Goal: Complete application form

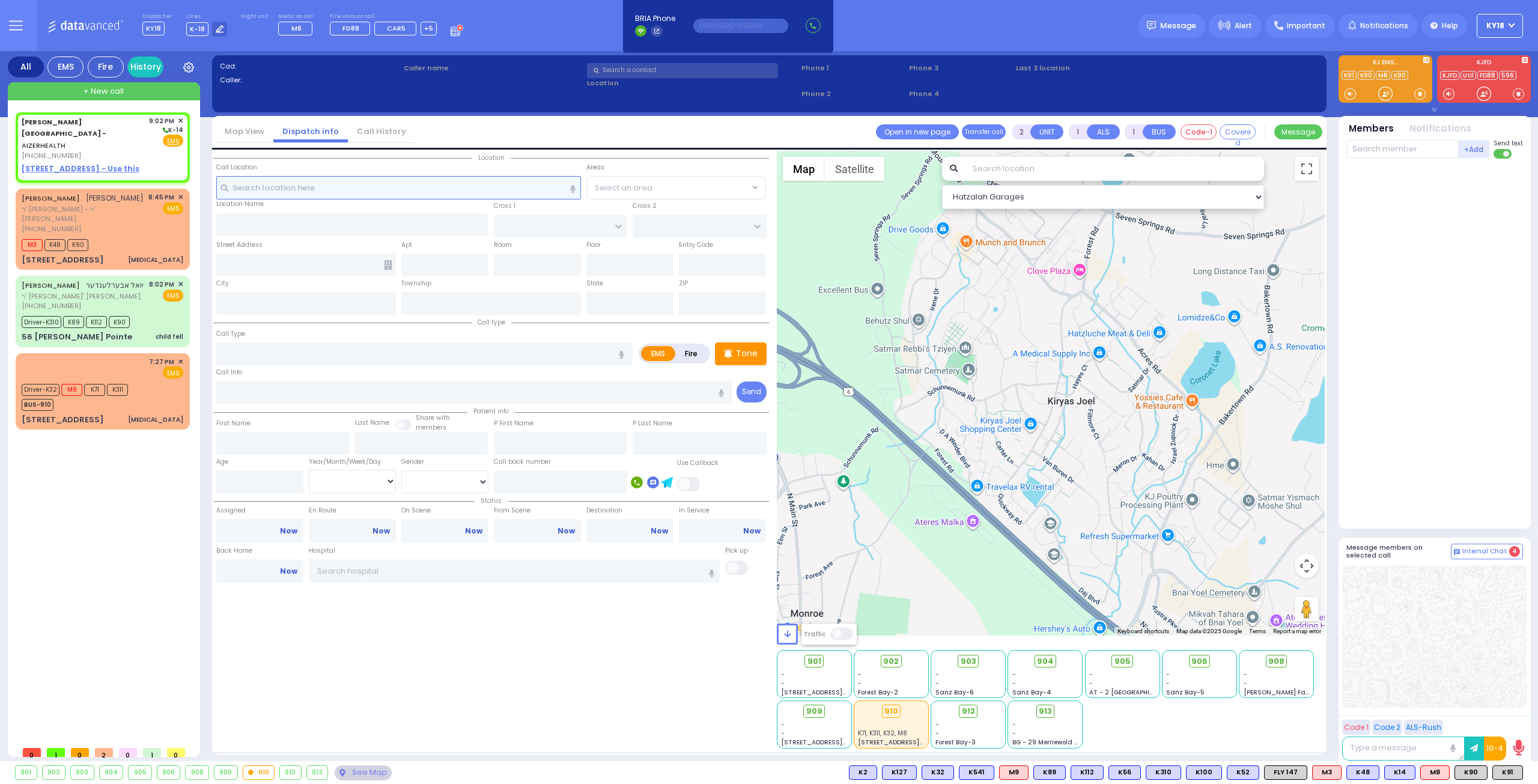
select select
radio input "true"
select select
type input "21:02"
select select "Hatzalah Garages"
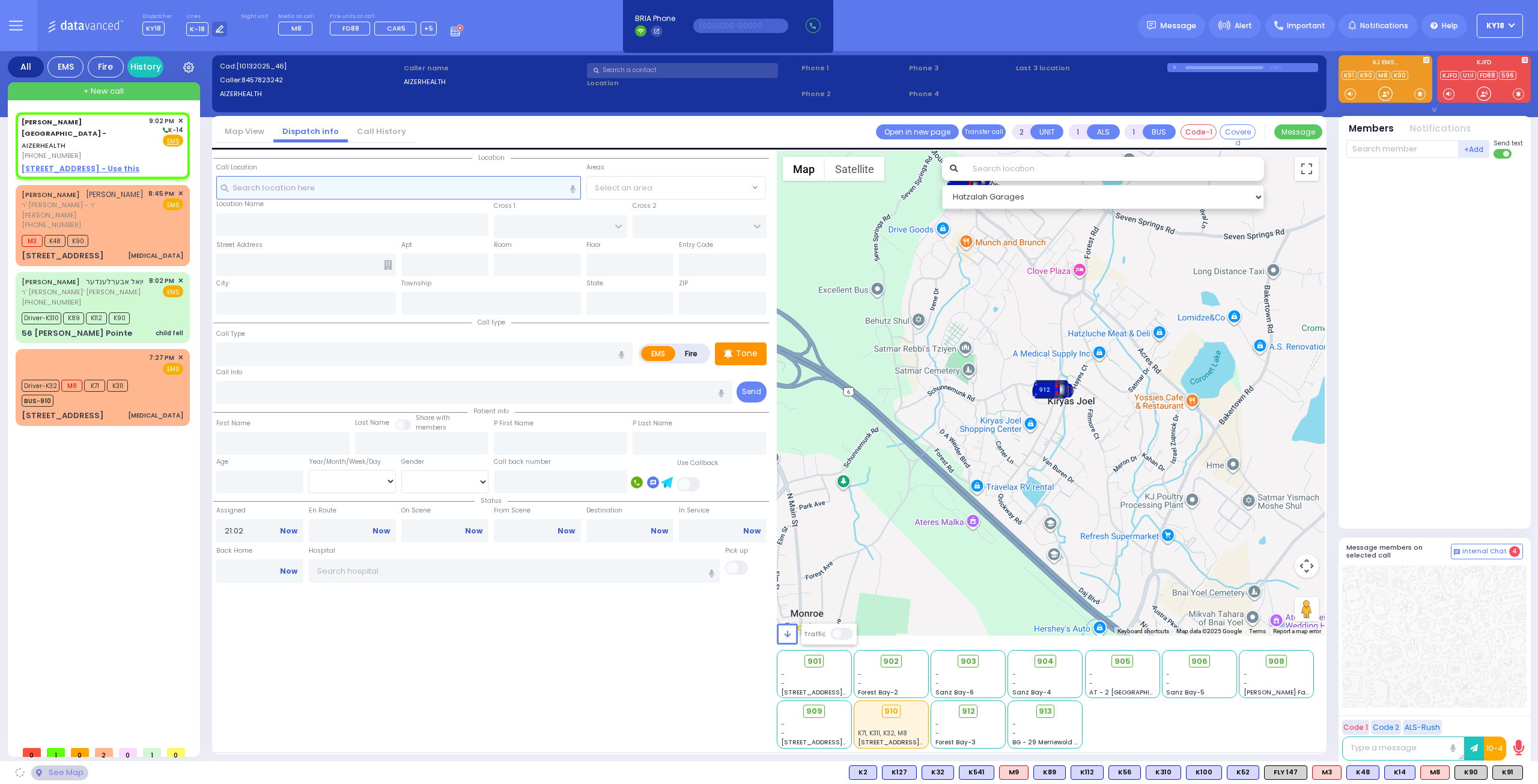
select select
radio input "true"
select select
select select "Hatzalah Garages"
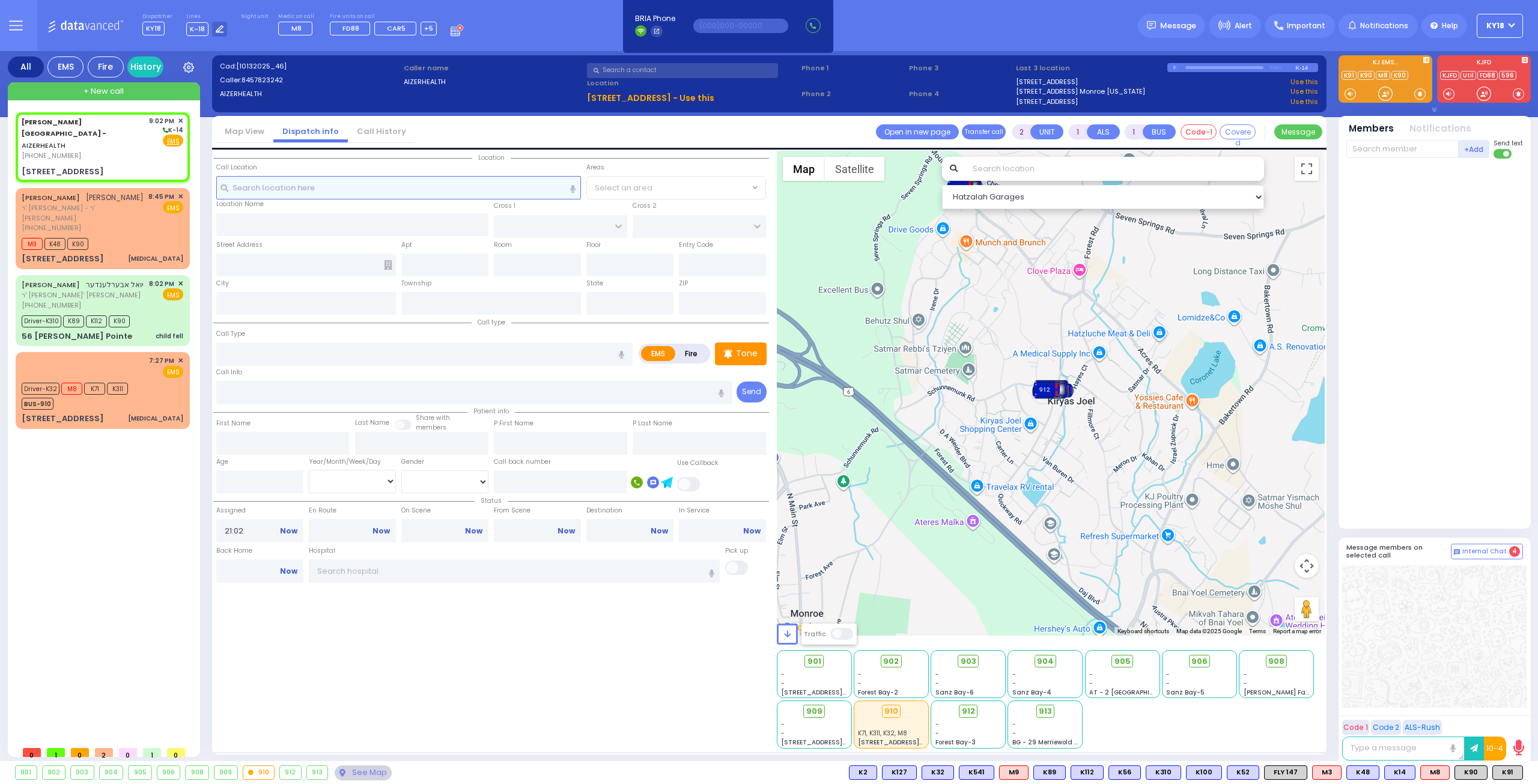
select select
radio input "true"
select select
select select "Hatzalah Garages"
type input "[STREET_ADDRESS]"
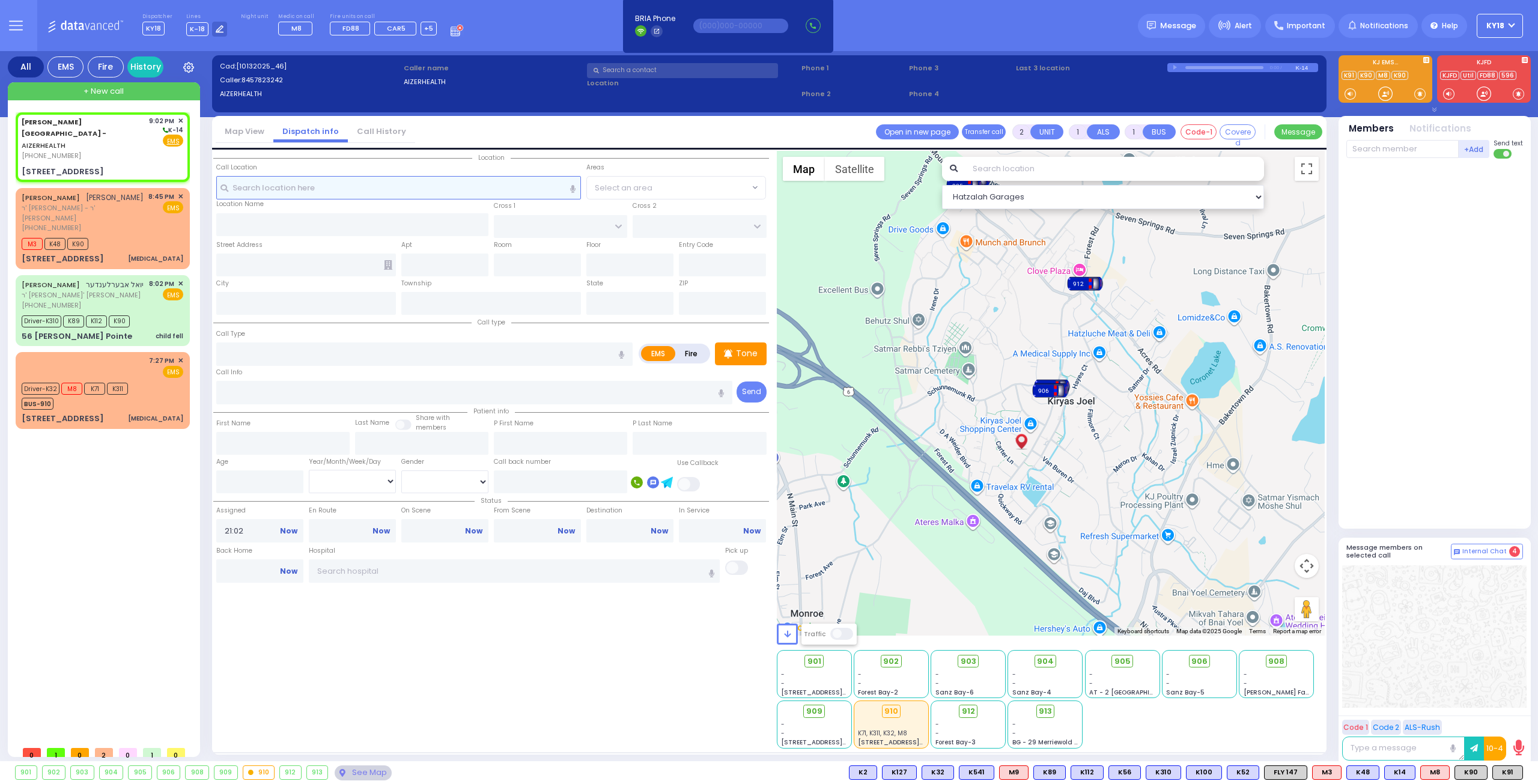
type input "Monroe"
type input "[US_STATE]"
type input "10950"
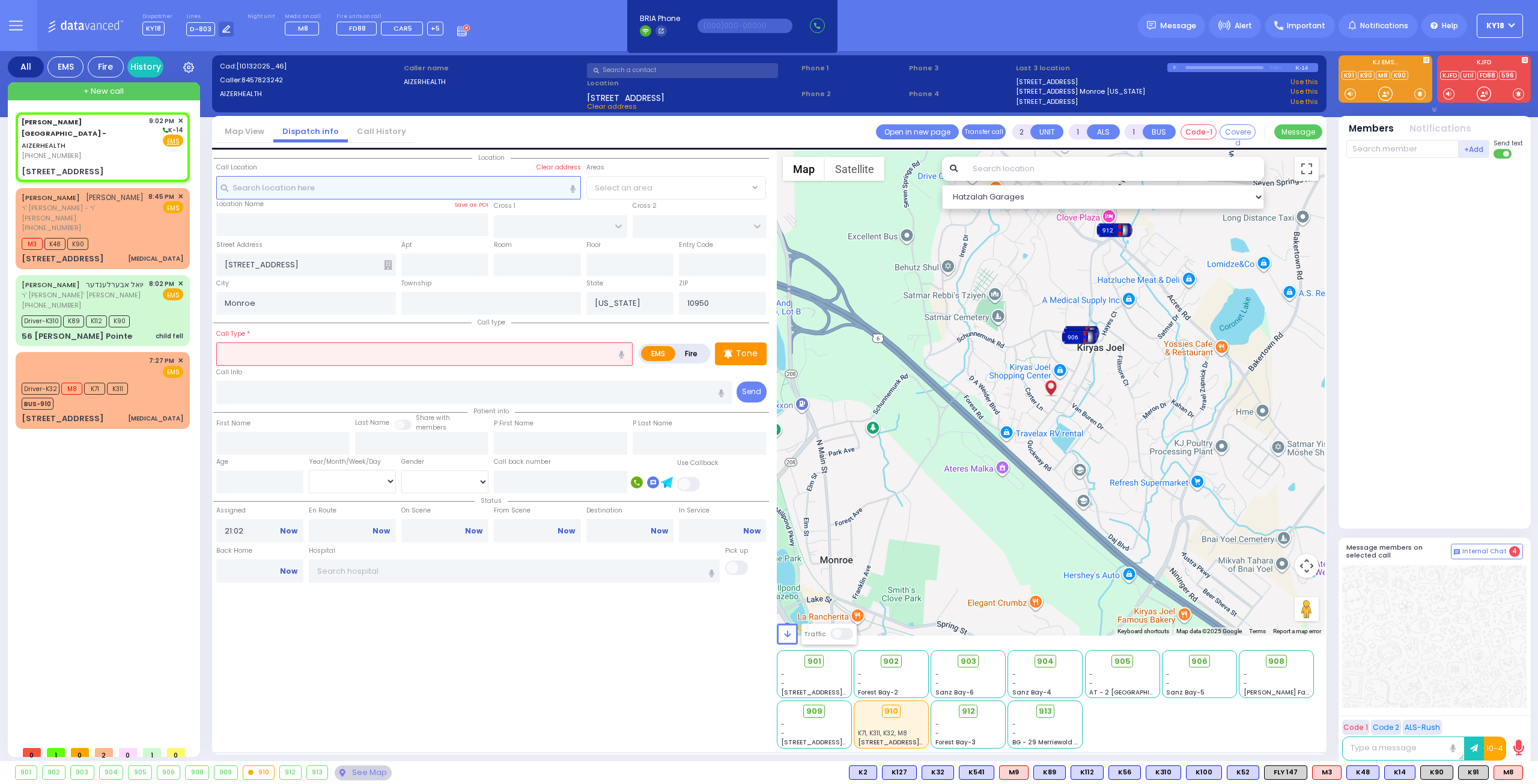
select select
radio input "true"
select select
select select "Hatzalah Garages"
select select
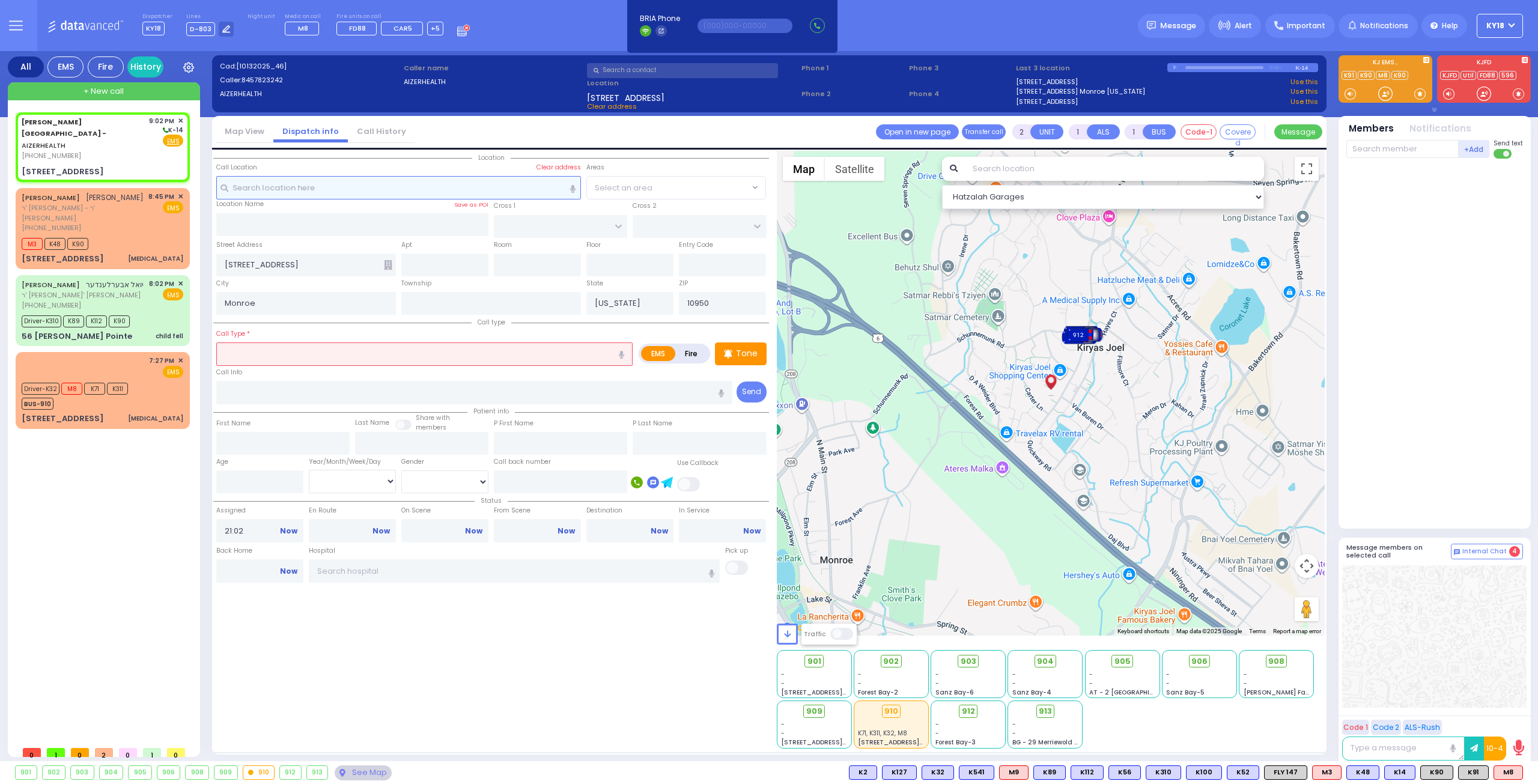
radio input "true"
type input "16"
select select
select select "Hatzalah Garages"
select select
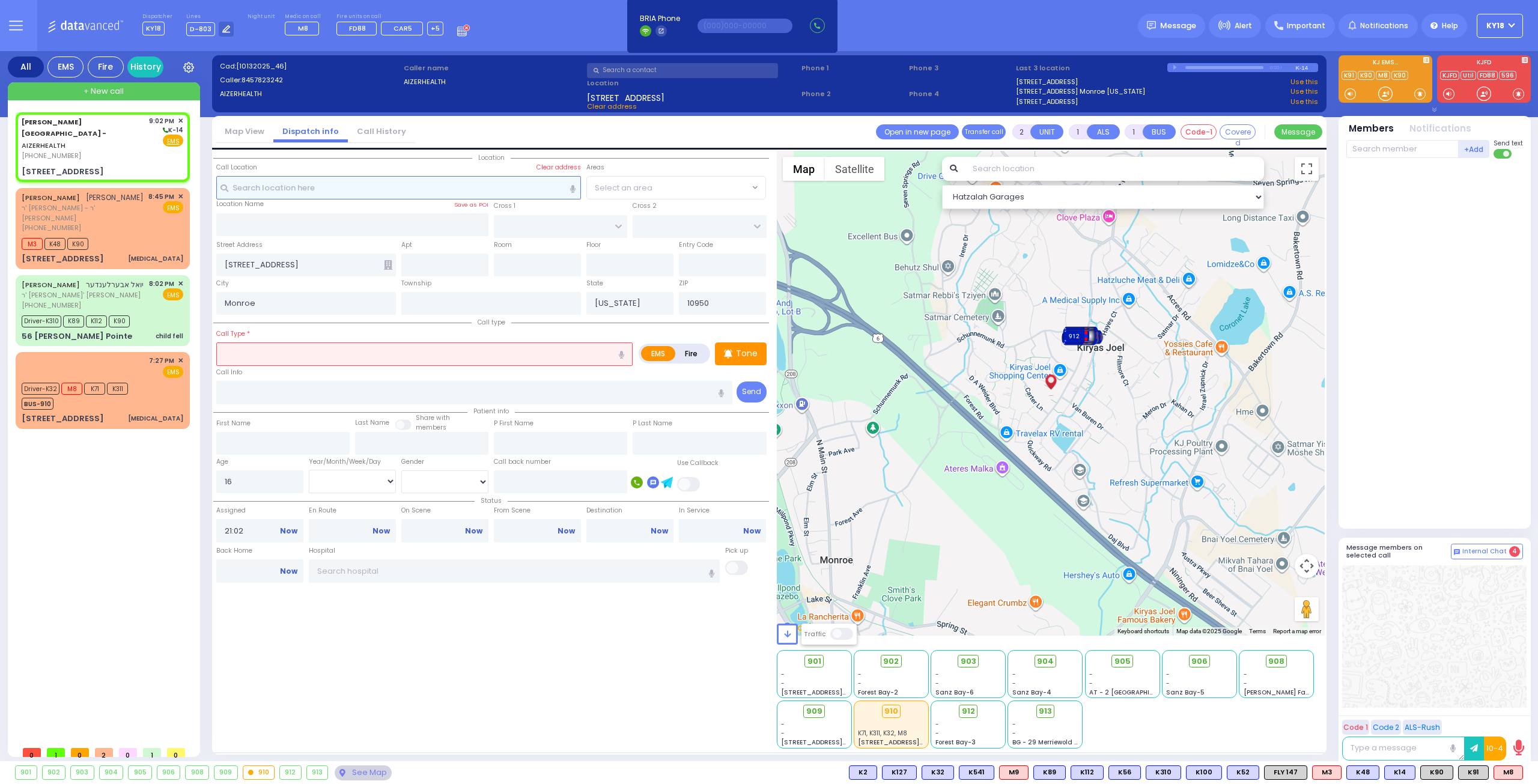
radio input "true"
select select "Year"
select select "Hatzalah Garages"
select select
radio input "true"
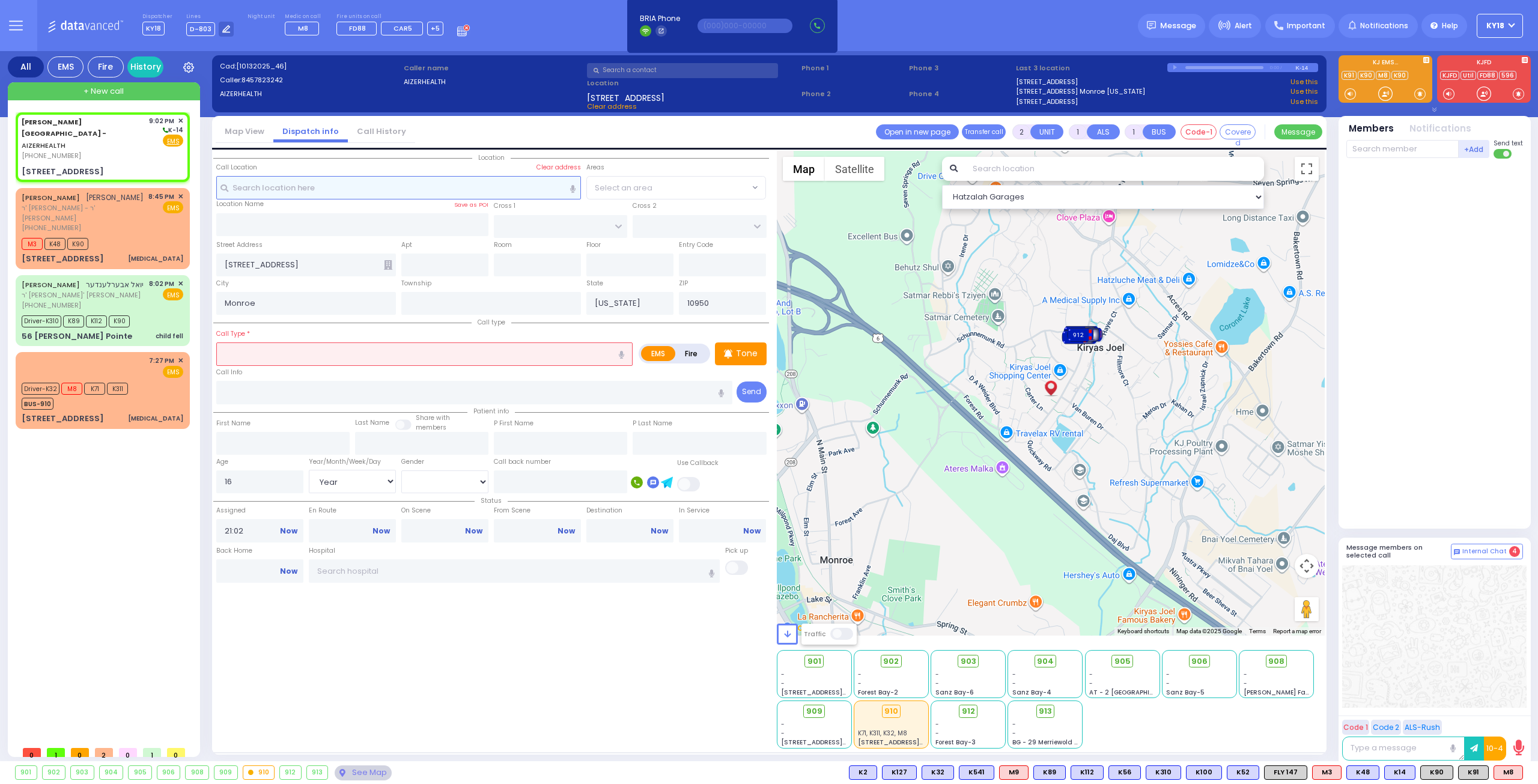
select select "Year"
select select "[DEMOGRAPHIC_DATA]"
select select "Hatzalah Garages"
select select
radio input "true"
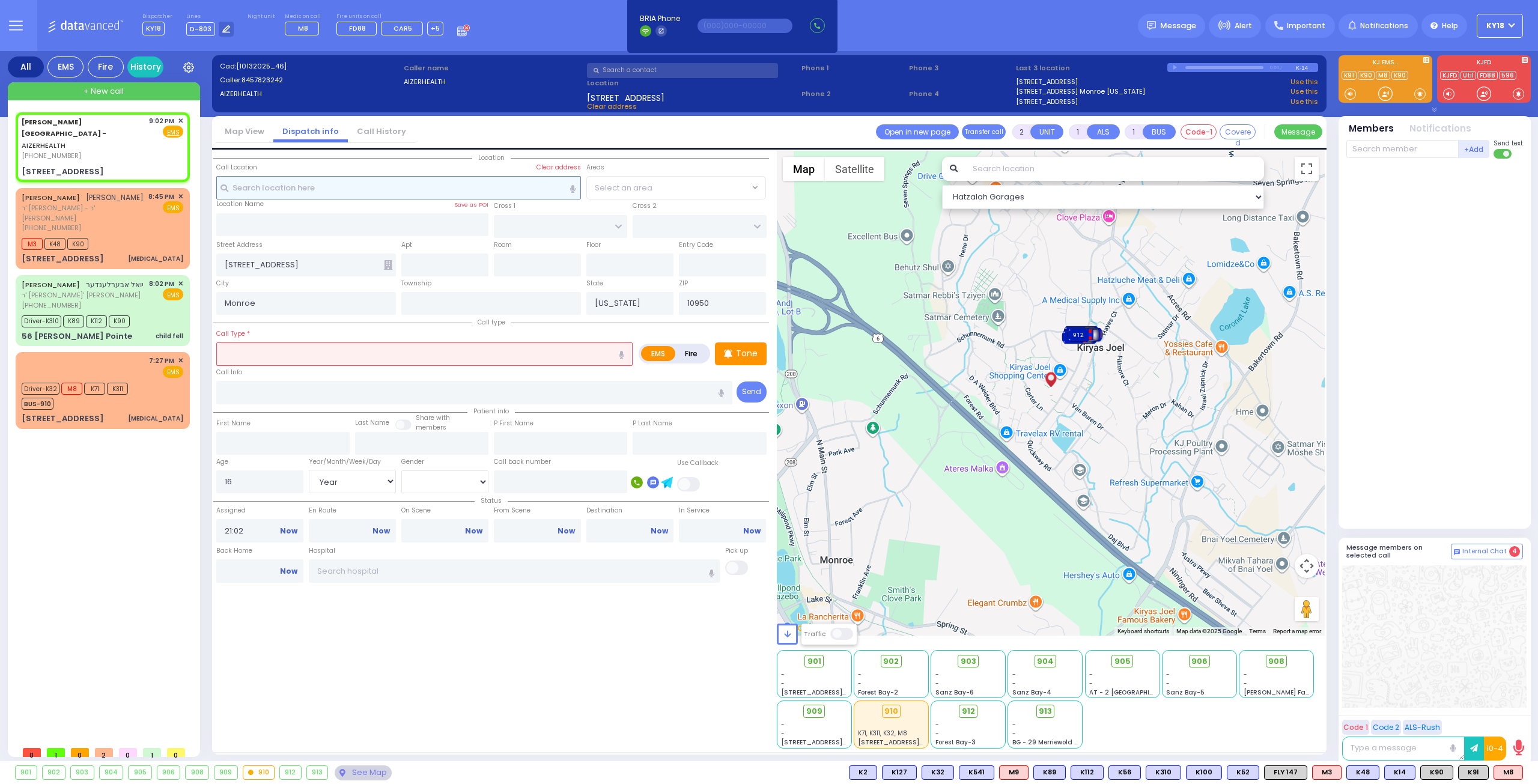
select select "Year"
select select "[DEMOGRAPHIC_DATA]"
select select "Hatzalah Garages"
select select
radio input "true"
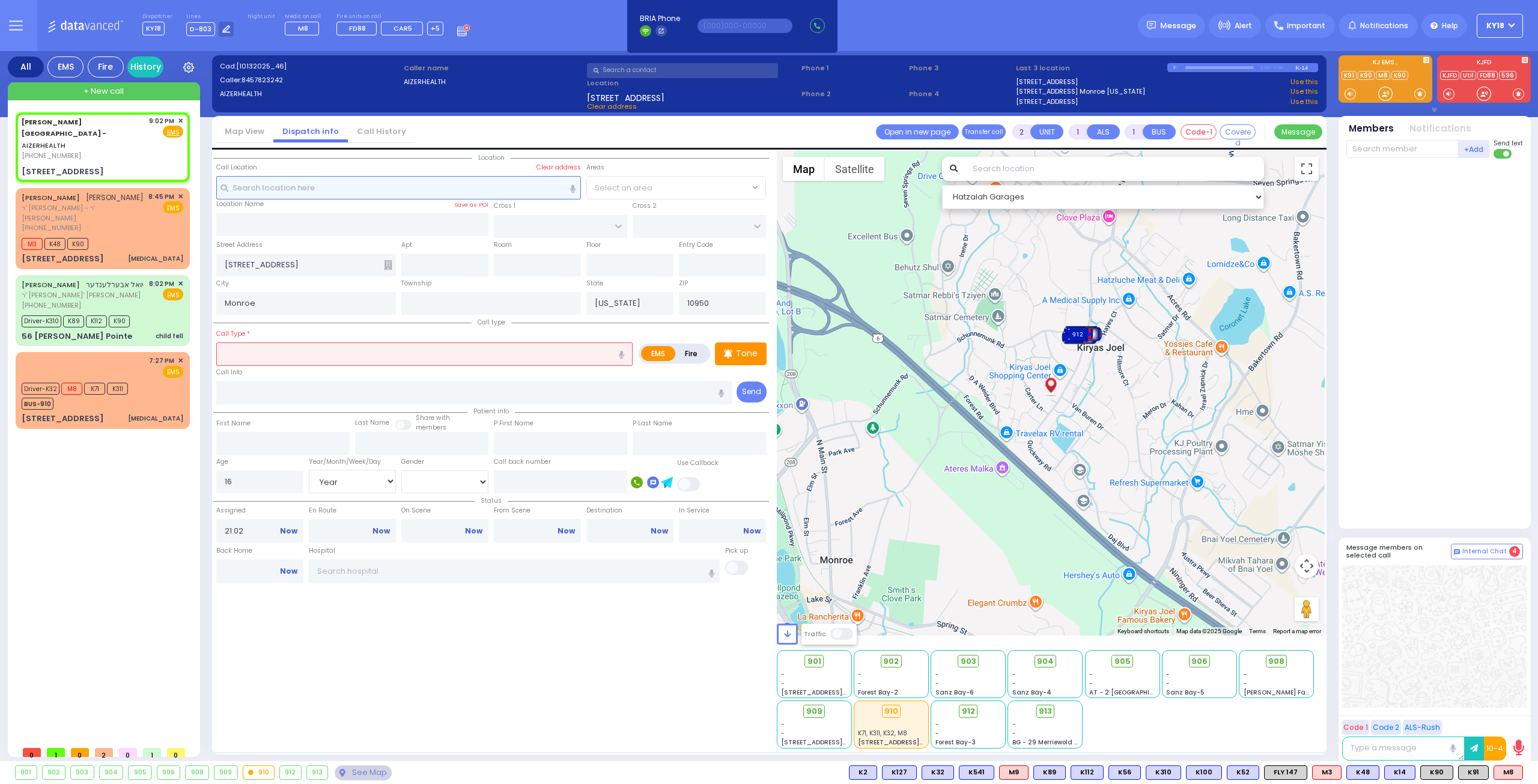
select select "Year"
select select "[DEMOGRAPHIC_DATA]"
select select "Hatzalah Garages"
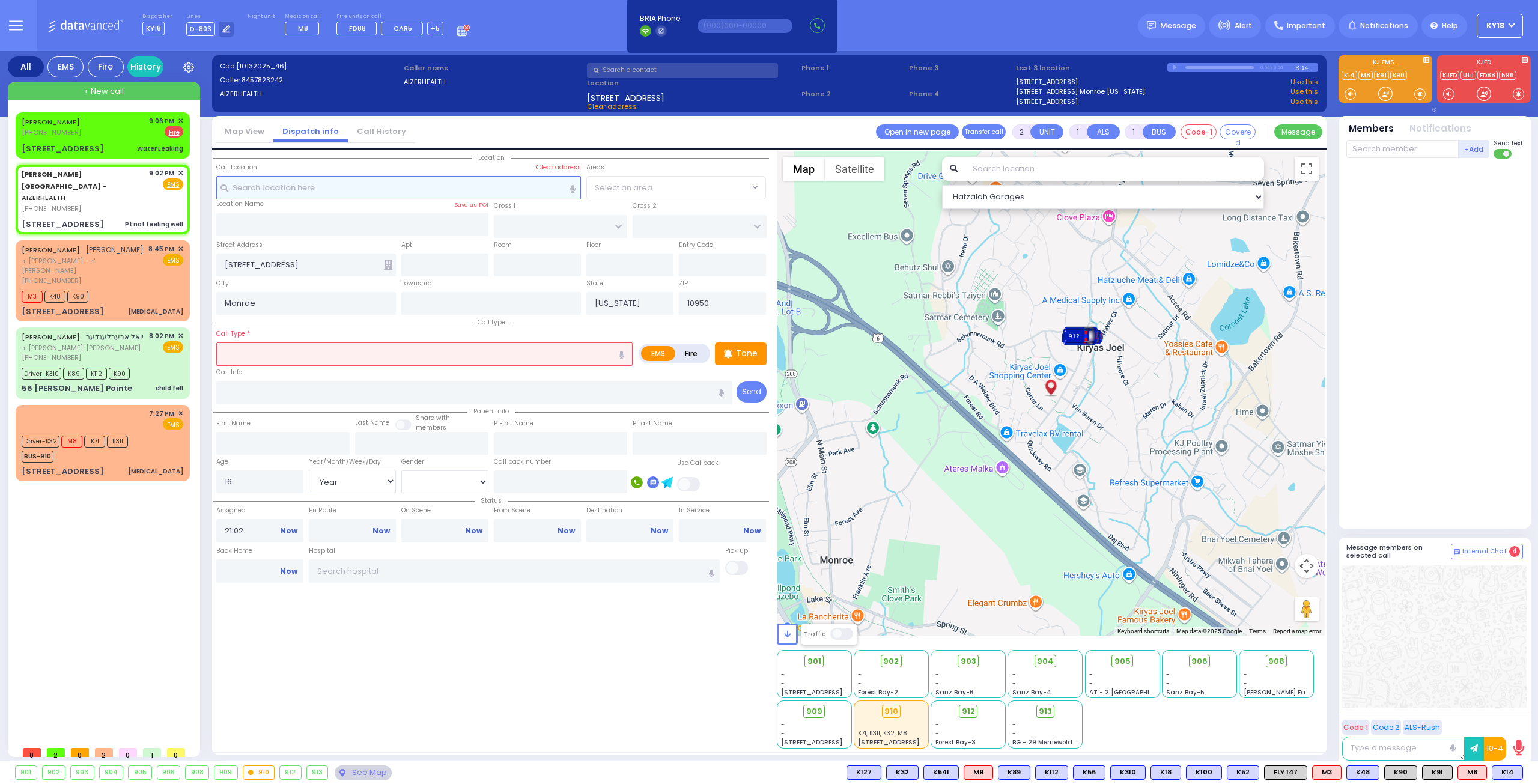
type input "1"
type input "0"
select select
type input "Pt not feeling well"
radio input "true"
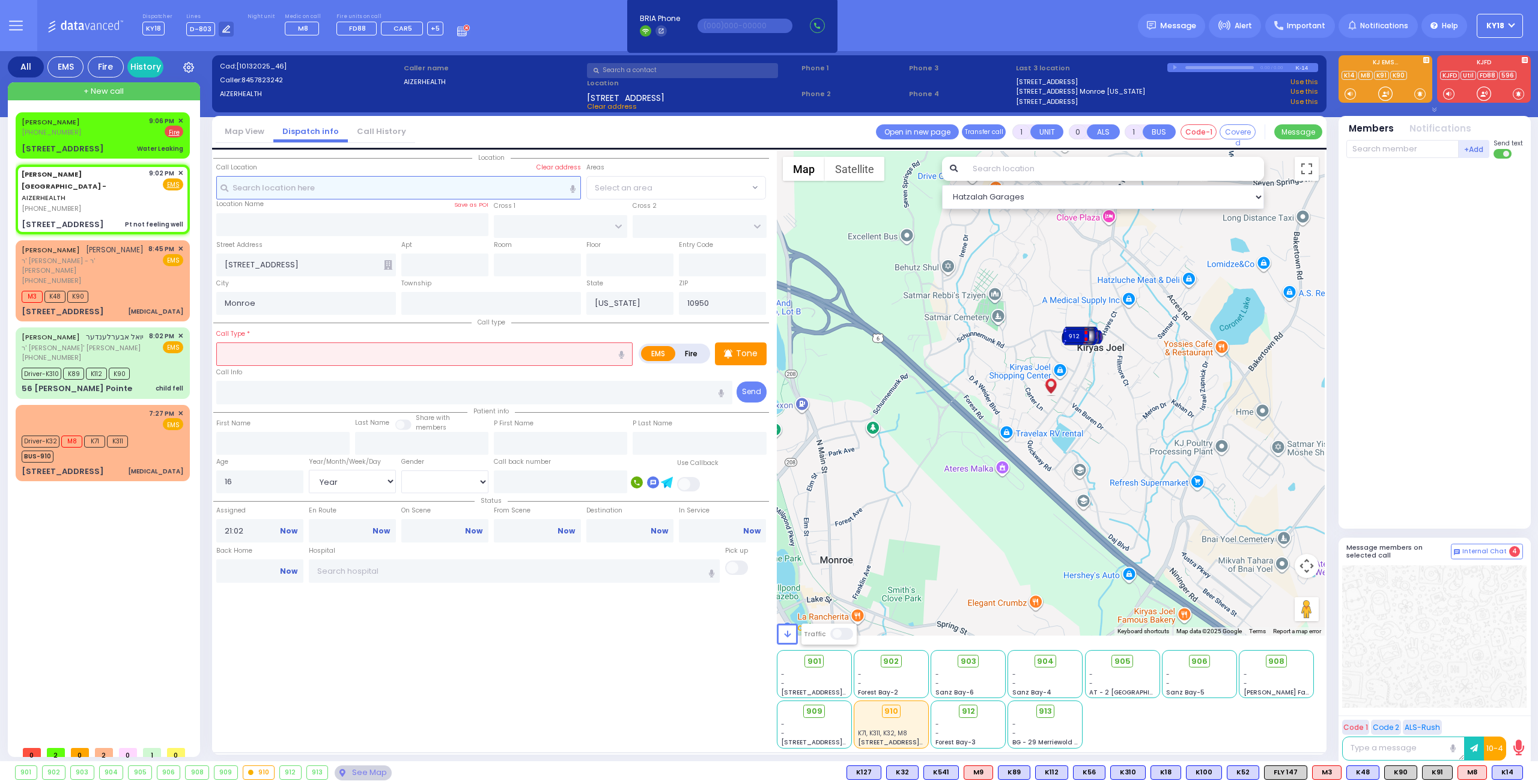
select select "Year"
select select "[DEMOGRAPHIC_DATA]"
select select "Hatzalah Garages"
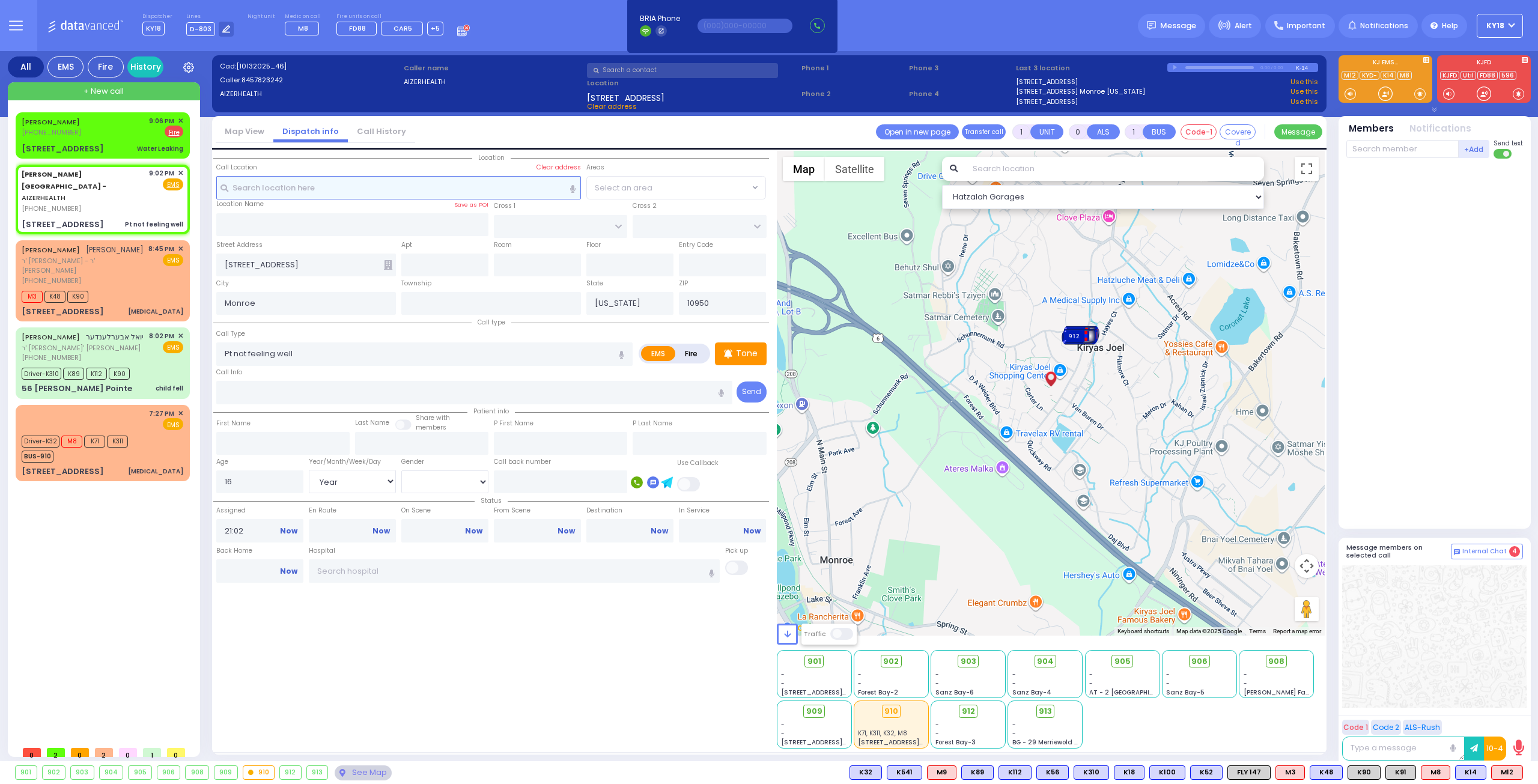
select select
radio input "true"
select select "Year"
select select "[DEMOGRAPHIC_DATA]"
select select "Hatzalah Garages"
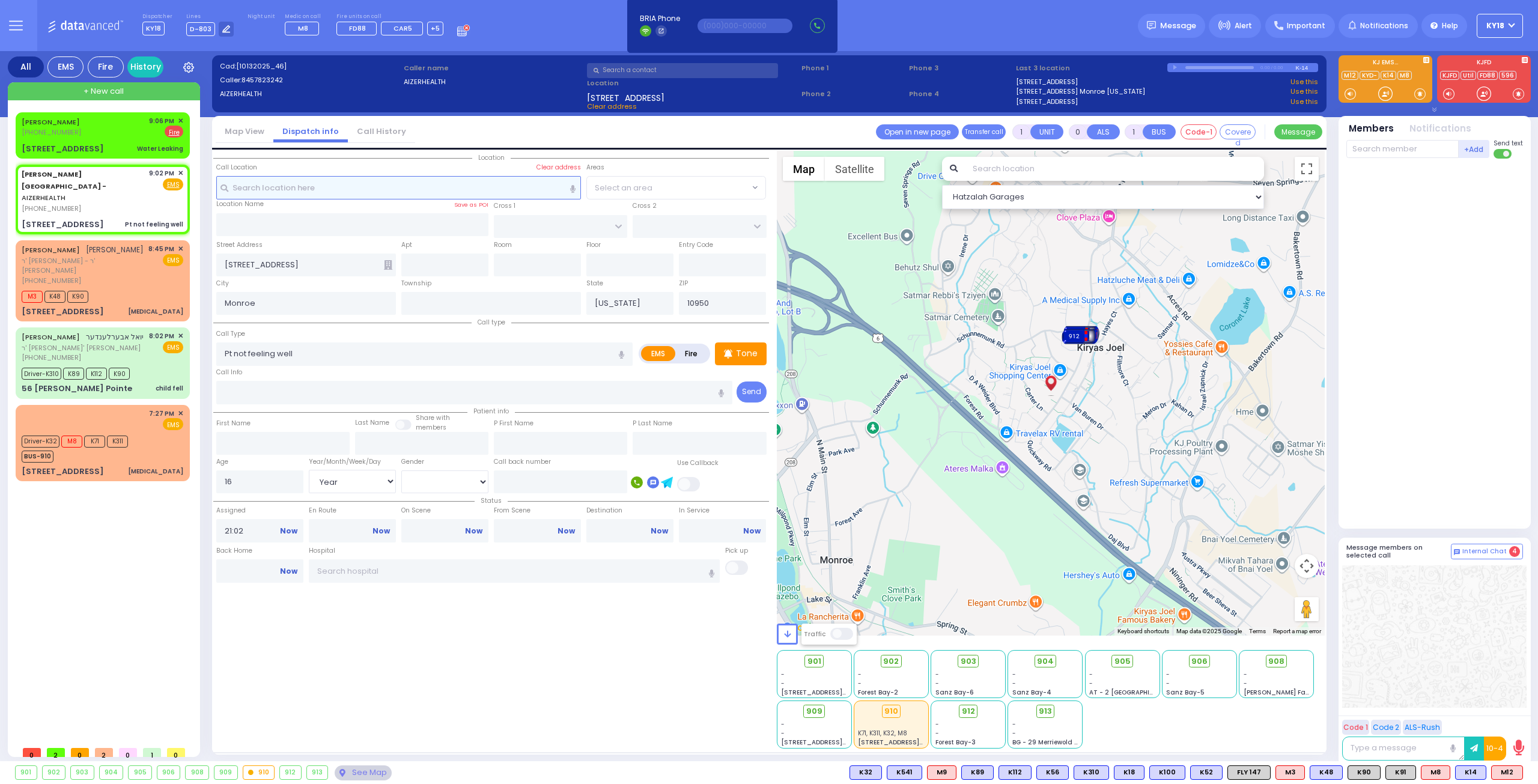
select select
radio input "true"
select select "Year"
select select "[DEMOGRAPHIC_DATA]"
type input "21:07"
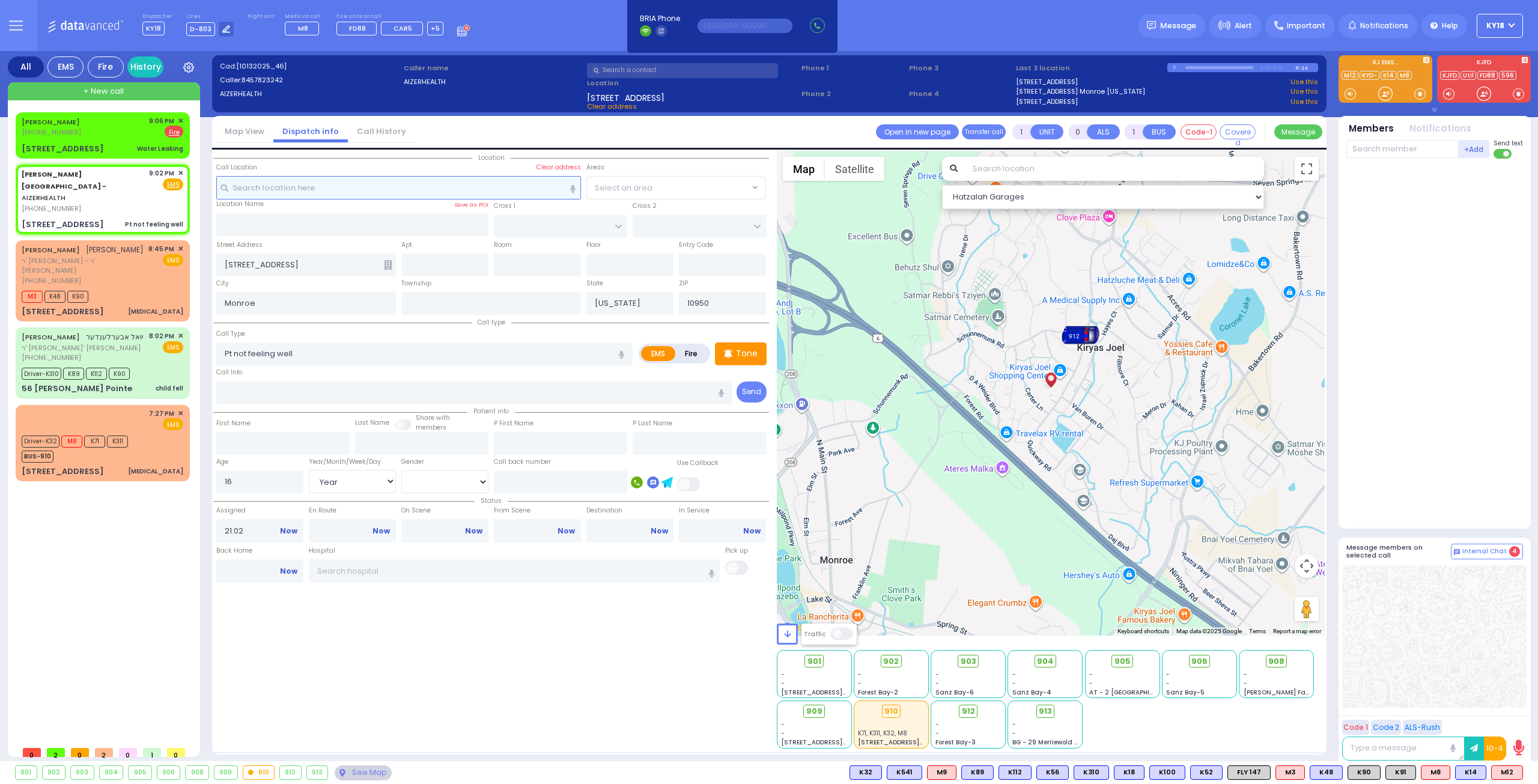
select select "Hatzalah Garages"
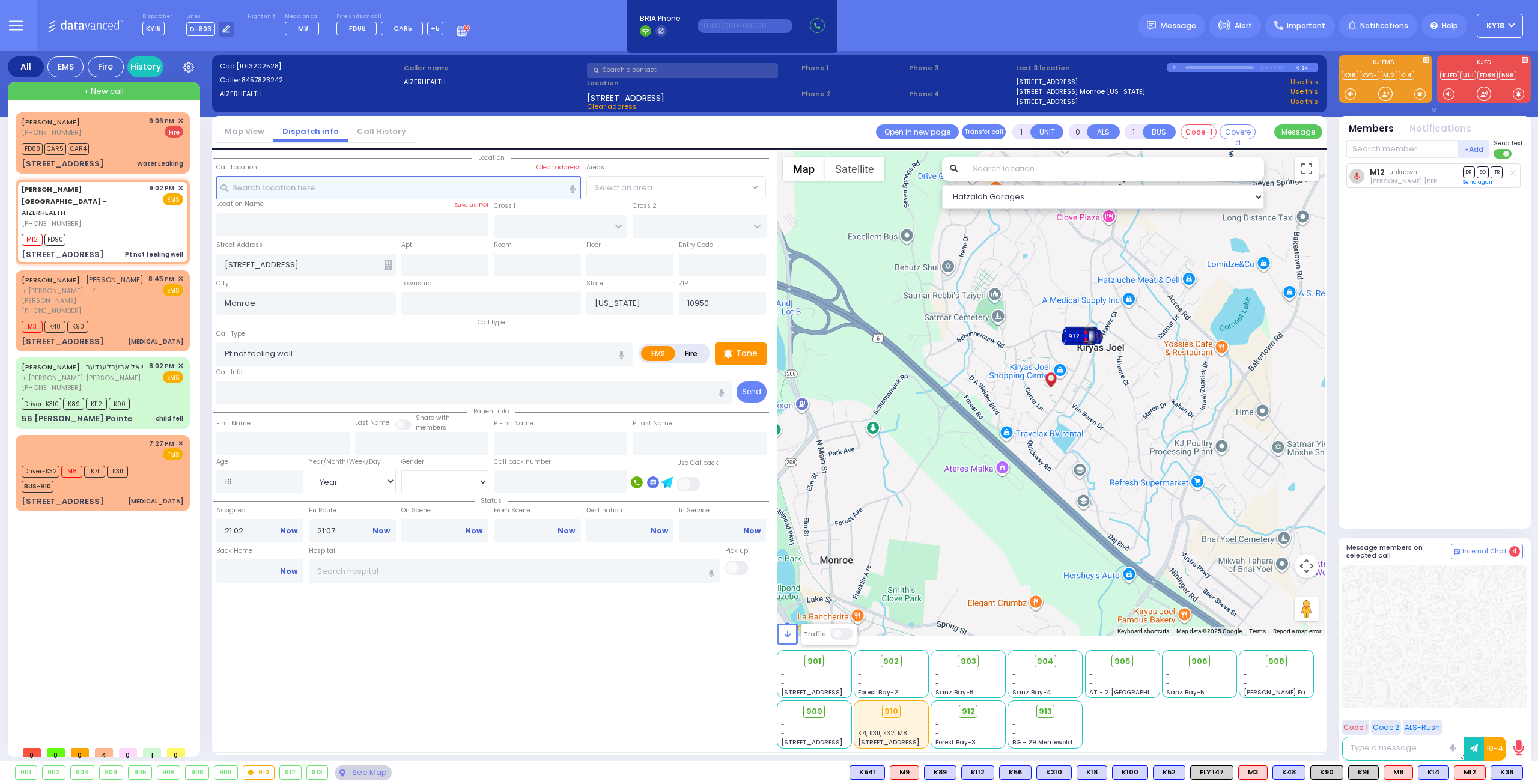
select select
radio input "true"
select select "Year"
select select "[DEMOGRAPHIC_DATA]"
select select "Hatzalah Garages"
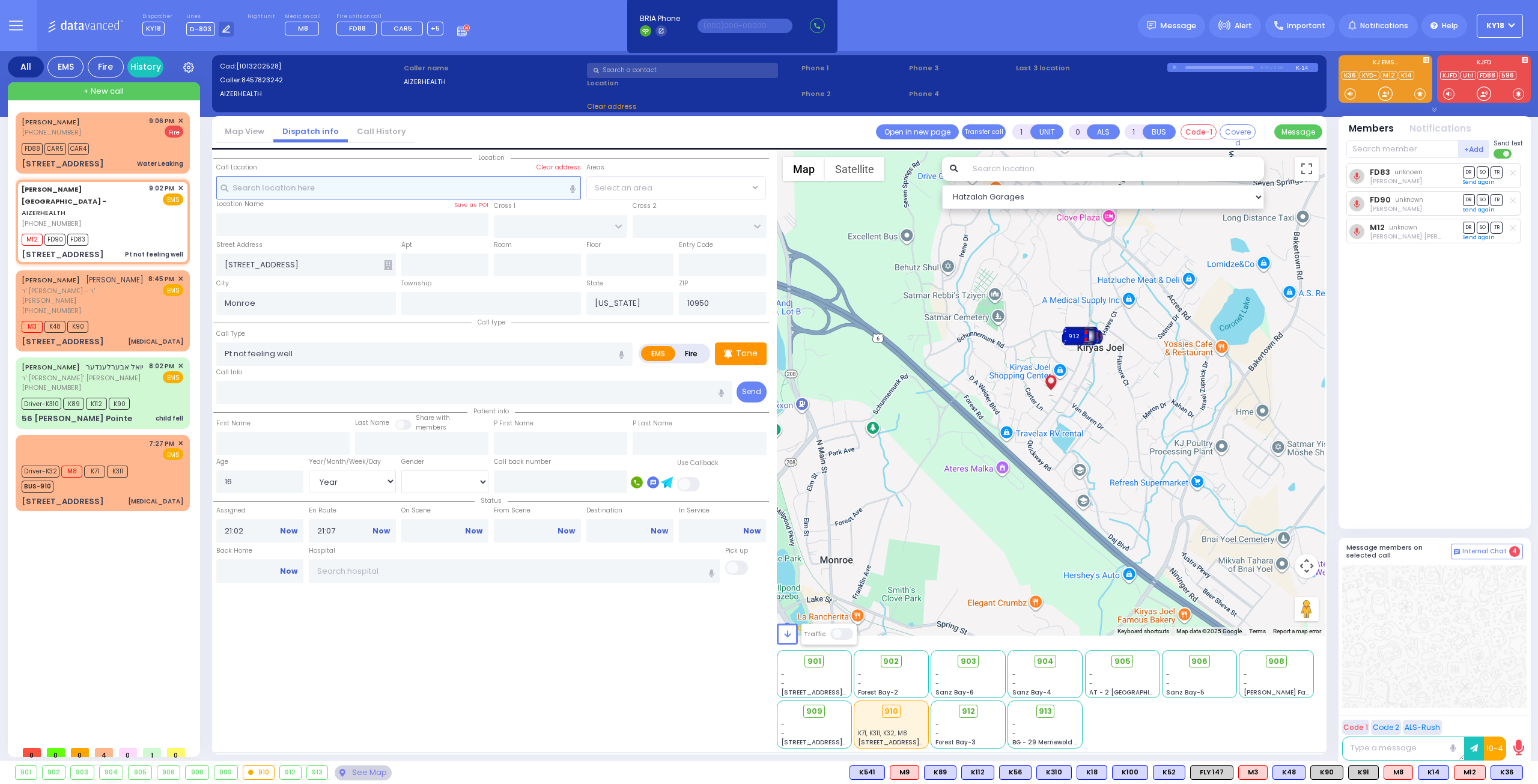
select select
radio input "true"
select select "Year"
select select "[DEMOGRAPHIC_DATA]"
select select "Hatzalah Garages"
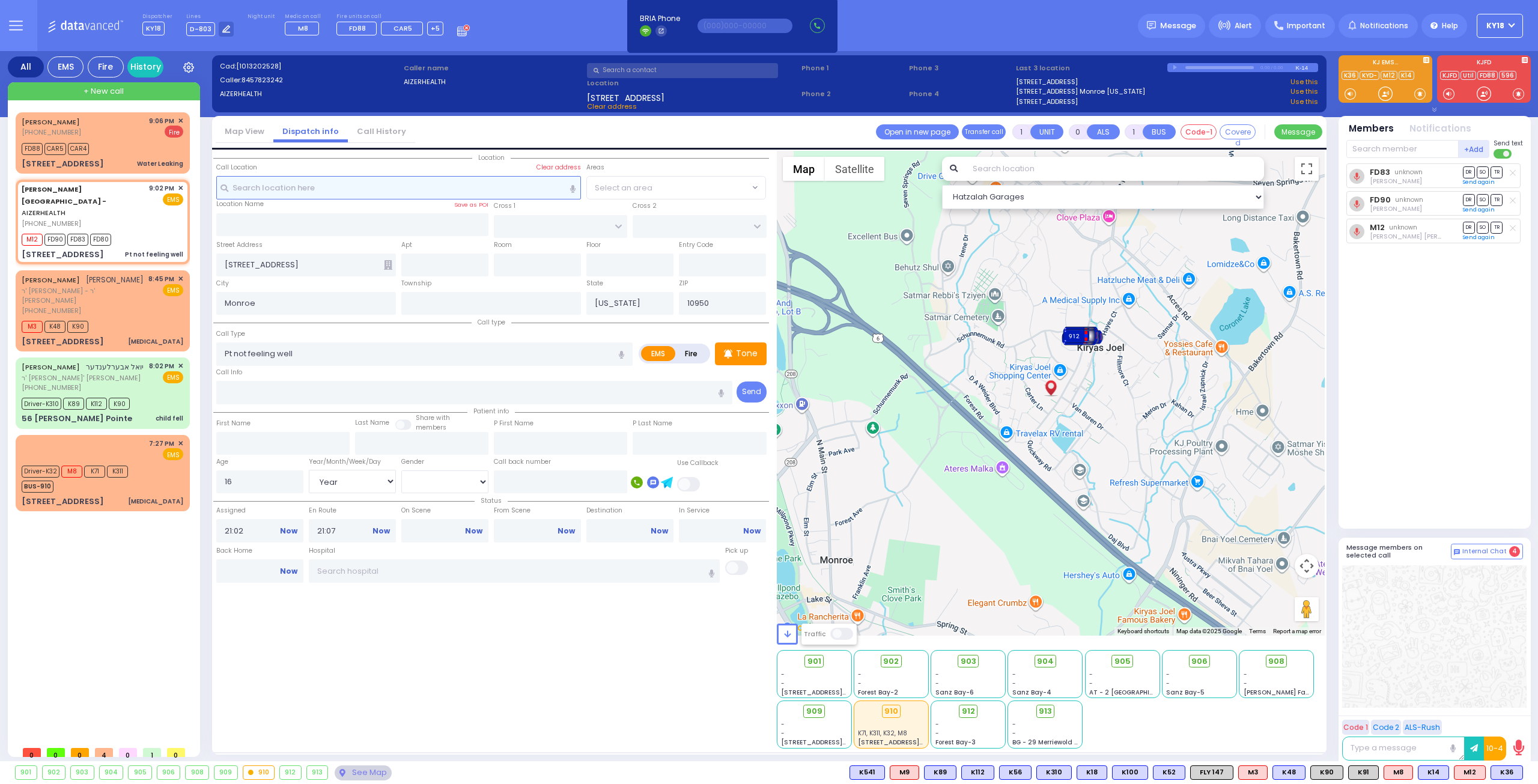
select select
radio input "true"
select select "Year"
select select "[DEMOGRAPHIC_DATA]"
select select "Hatzalah Garages"
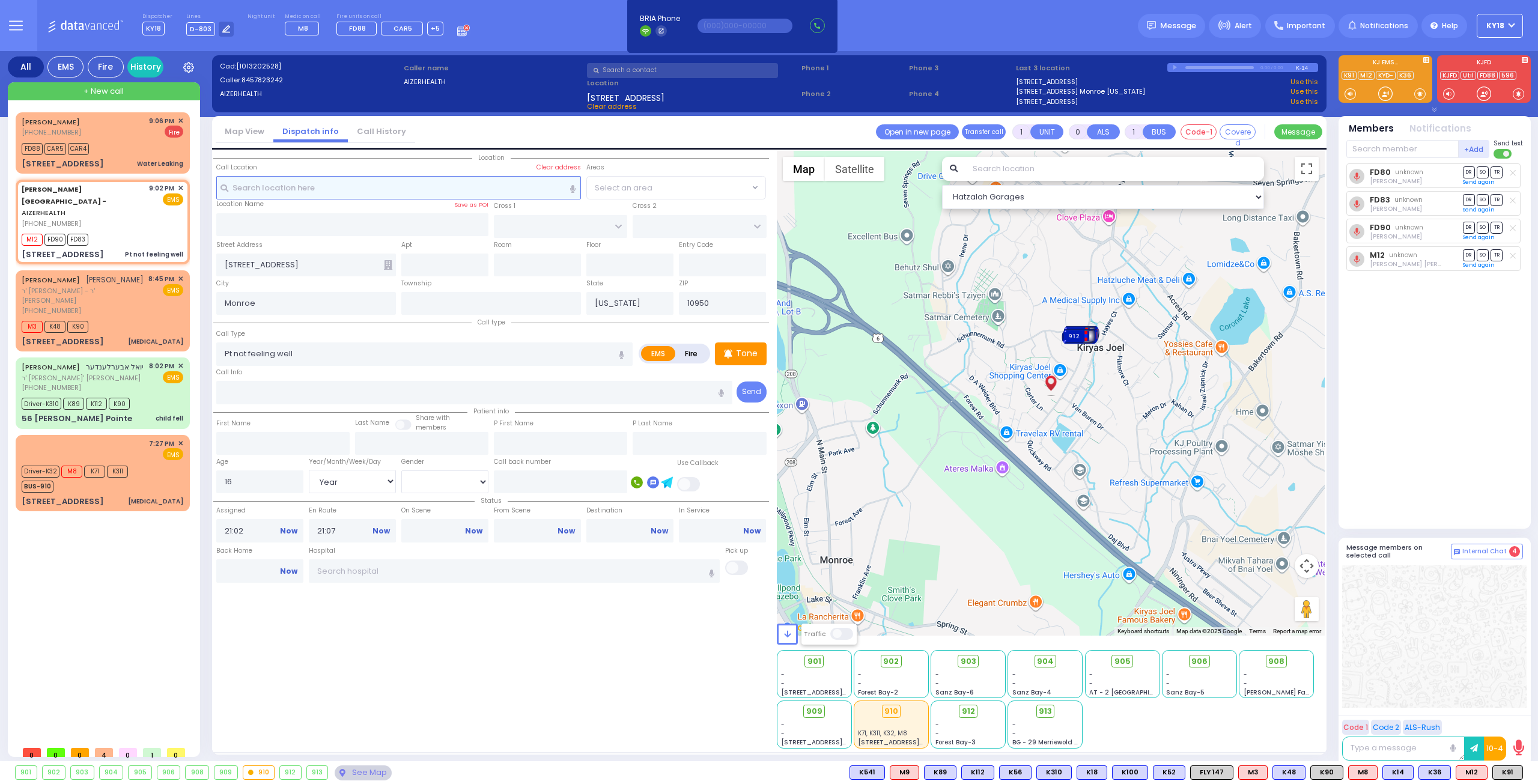
select select
radio input "true"
select select "Year"
select select "[DEMOGRAPHIC_DATA]"
select select "Hatzalah Garages"
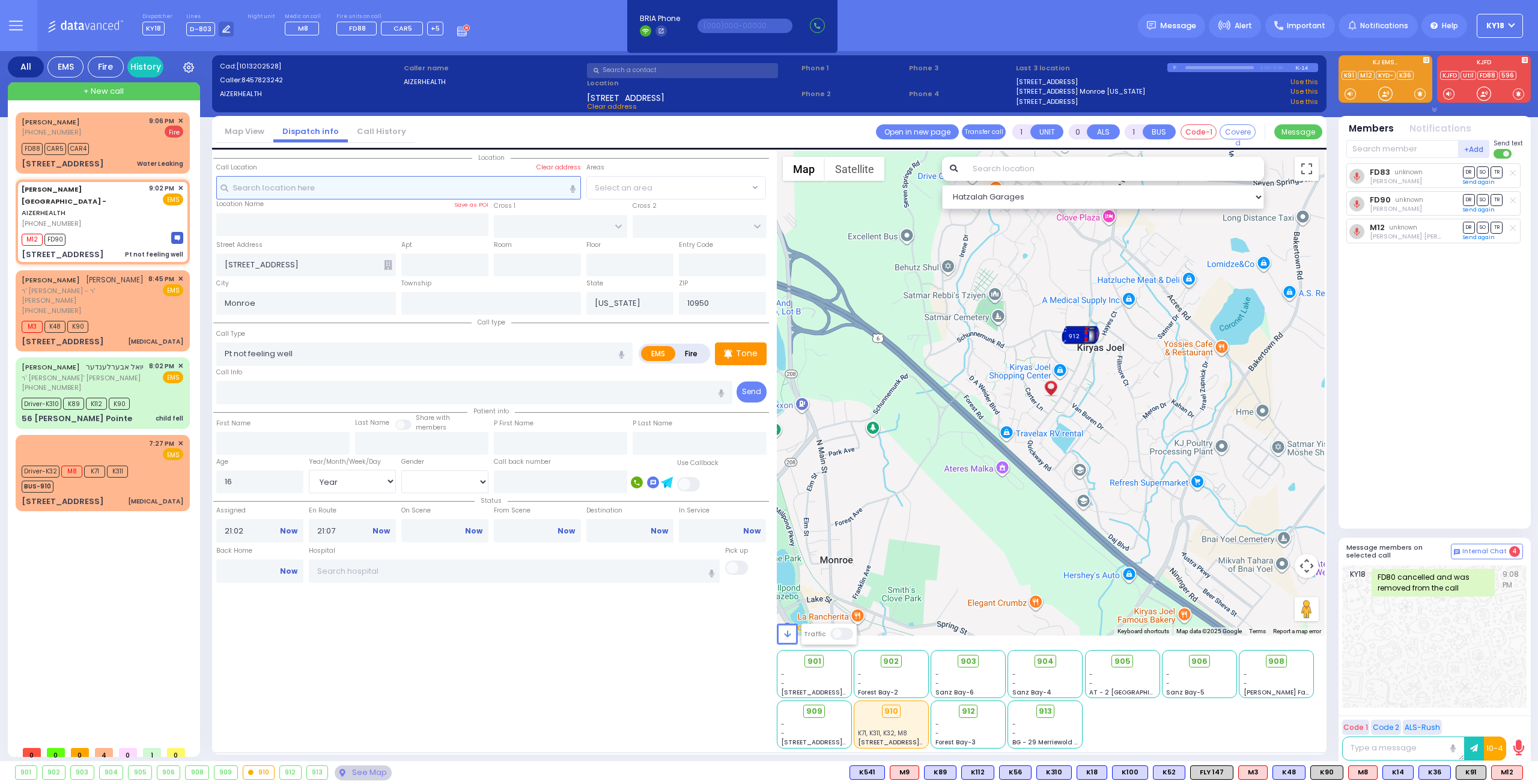
select select
radio input "true"
select select "Year"
select select "[DEMOGRAPHIC_DATA]"
select select "Hatzalah Garages"
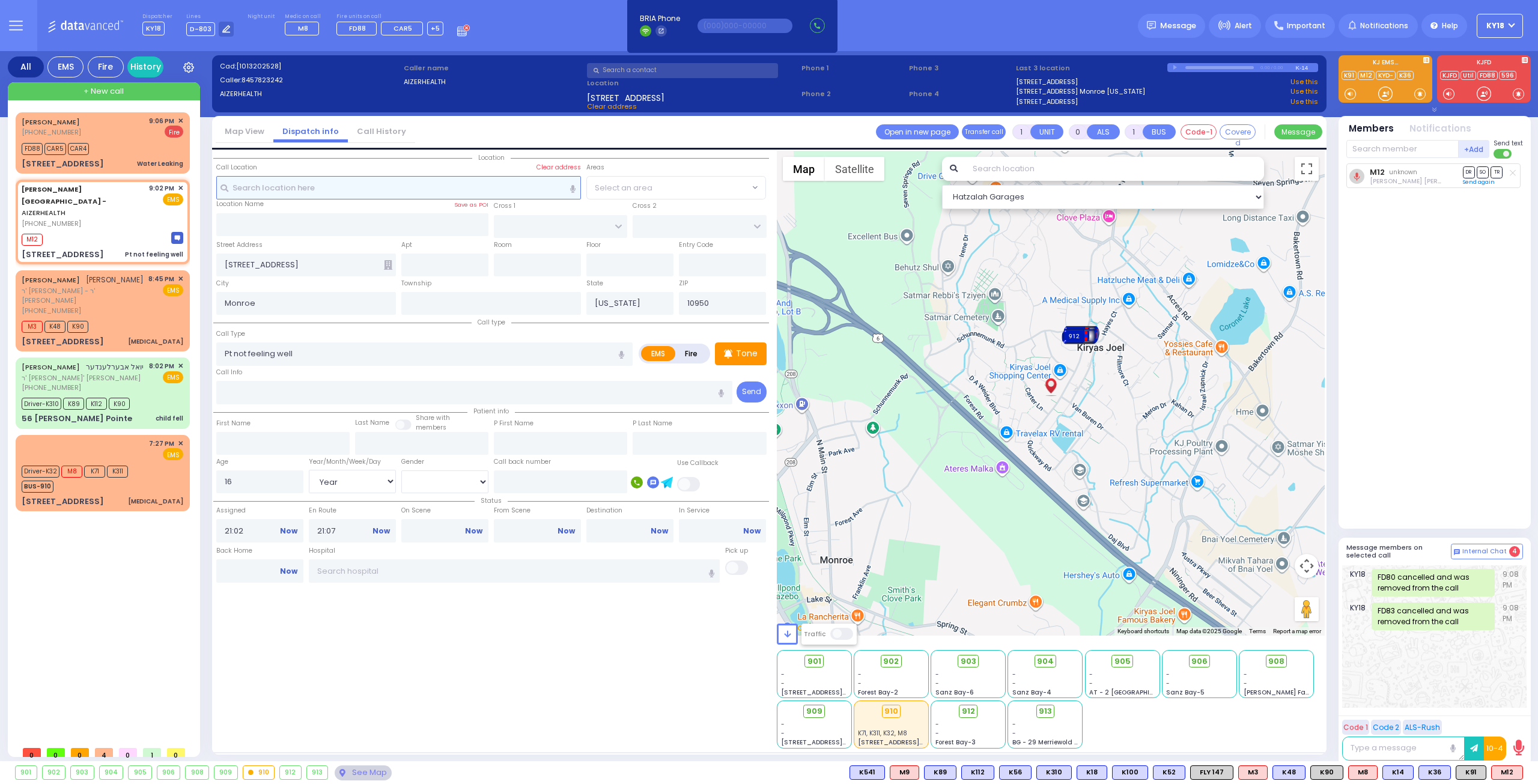
select select
radio input "true"
select select "Year"
select select "[DEMOGRAPHIC_DATA]"
select select "Hatzalah Garages"
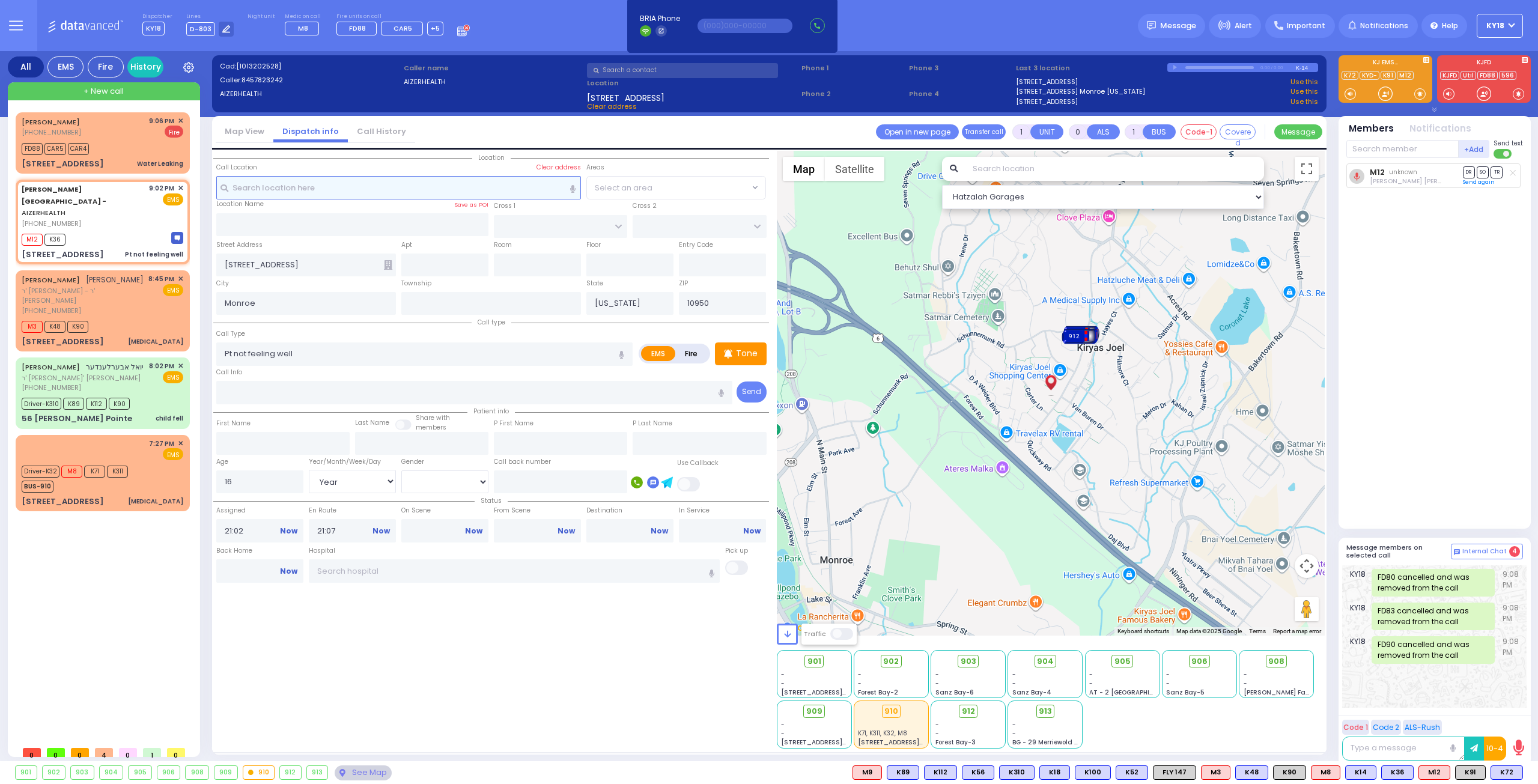
select select
radio input "true"
select select "Year"
select select "[DEMOGRAPHIC_DATA]"
select select "Hatzalah Garages"
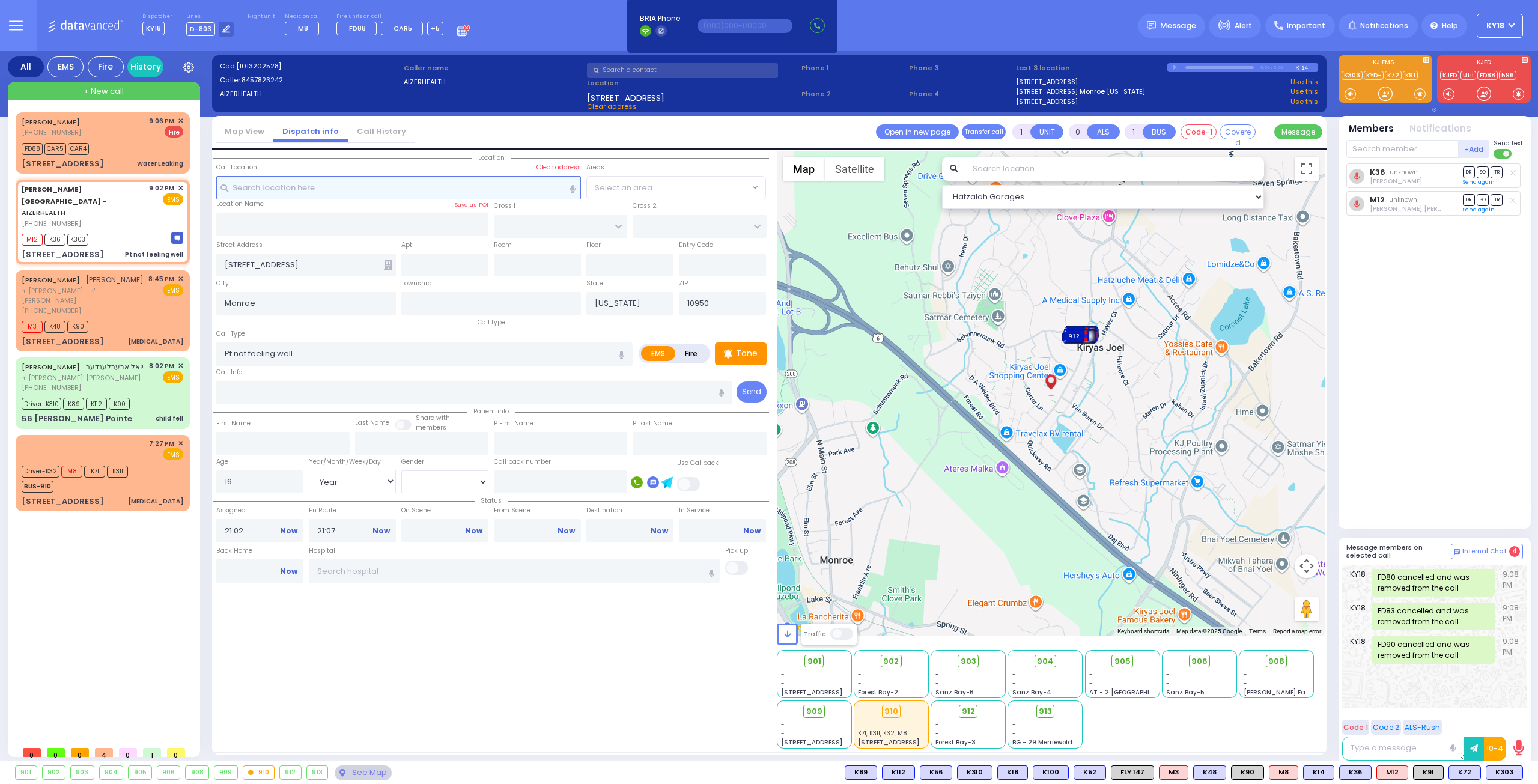
select select
radio input "true"
select select "Year"
select select "[DEMOGRAPHIC_DATA]"
select select "Hatzalah Garages"
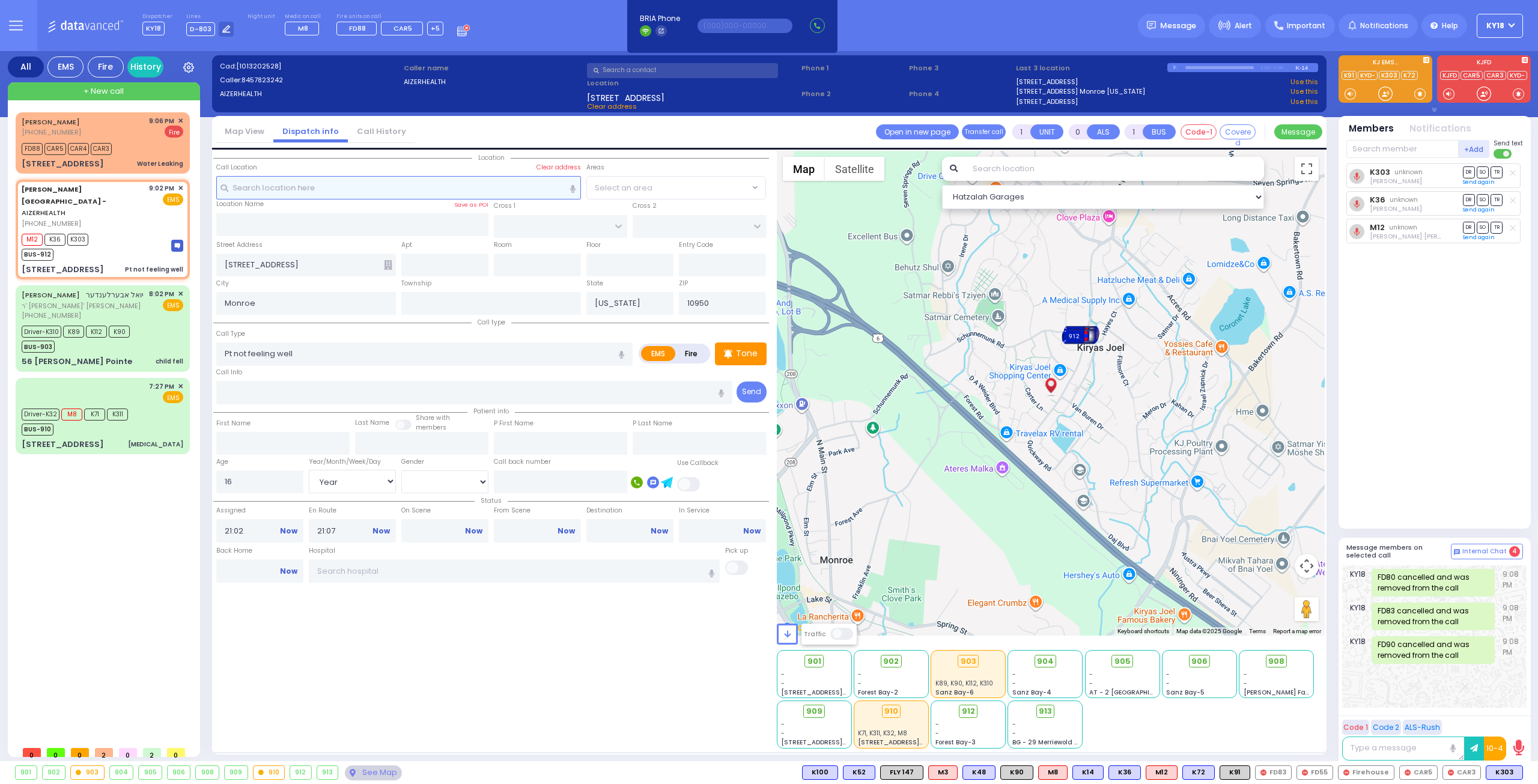
select select
radio input "true"
select select "Year"
select select "[DEMOGRAPHIC_DATA]"
select select "Hatzalah Garages"
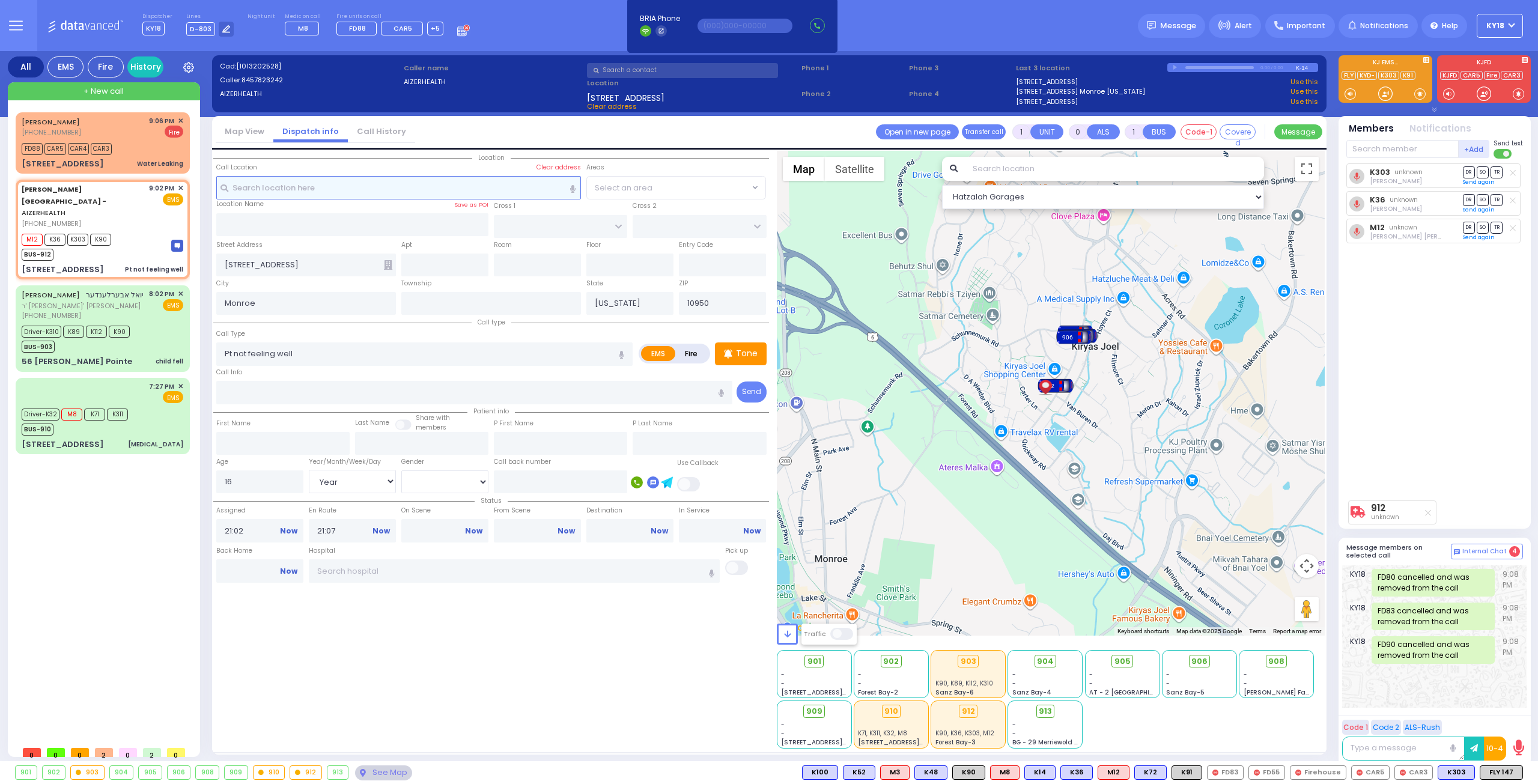
select select
radio input "true"
select select "Year"
select select "[DEMOGRAPHIC_DATA]"
select select "Hatzalah Garages"
